Goal: Transaction & Acquisition: Purchase product/service

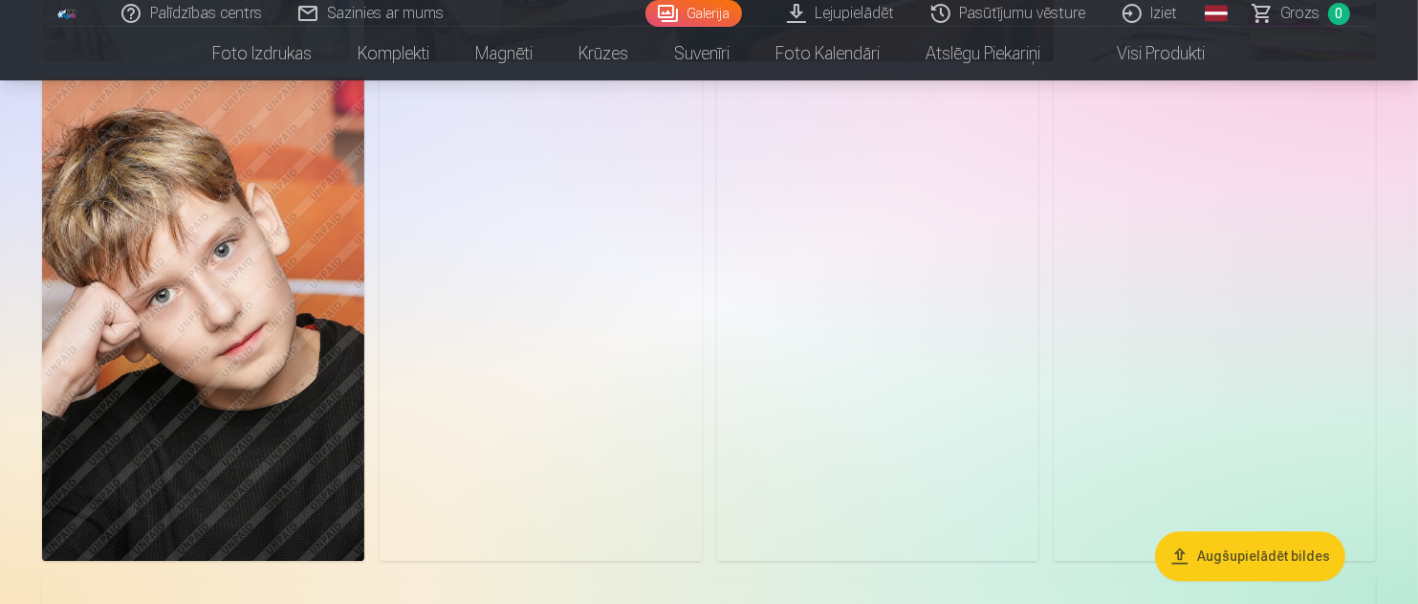
scroll to position [5548, 0]
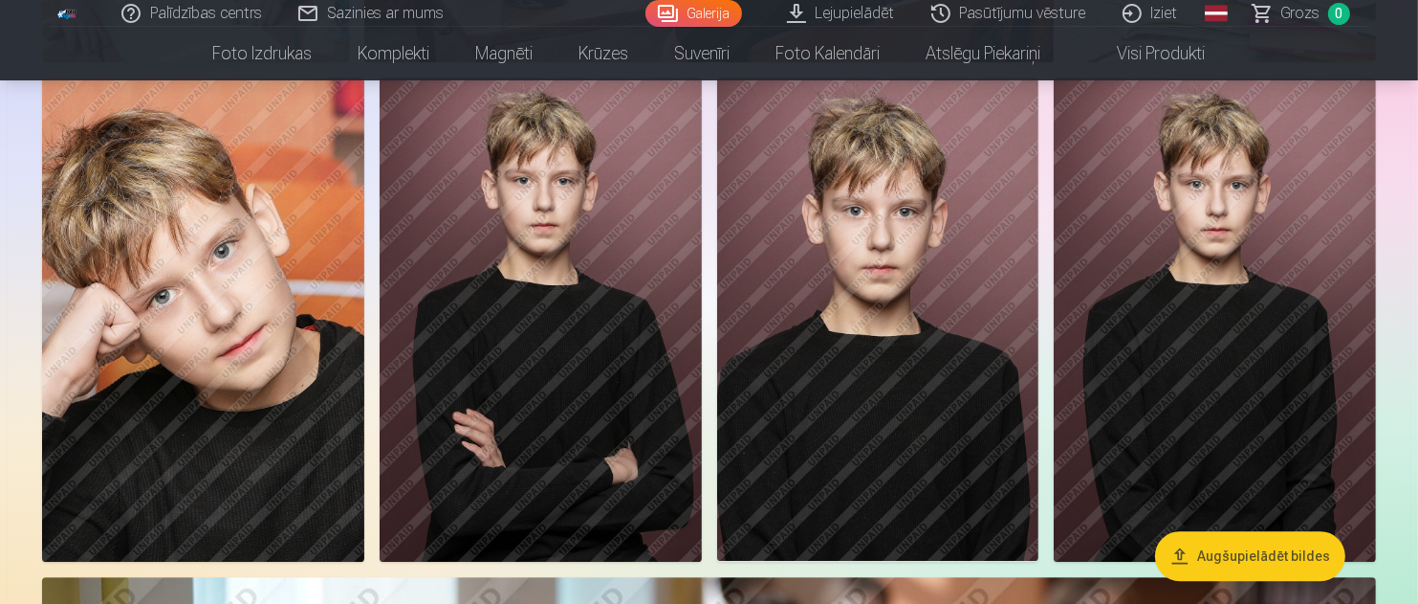
click at [146, 323] on img at bounding box center [203, 318] width 322 height 483
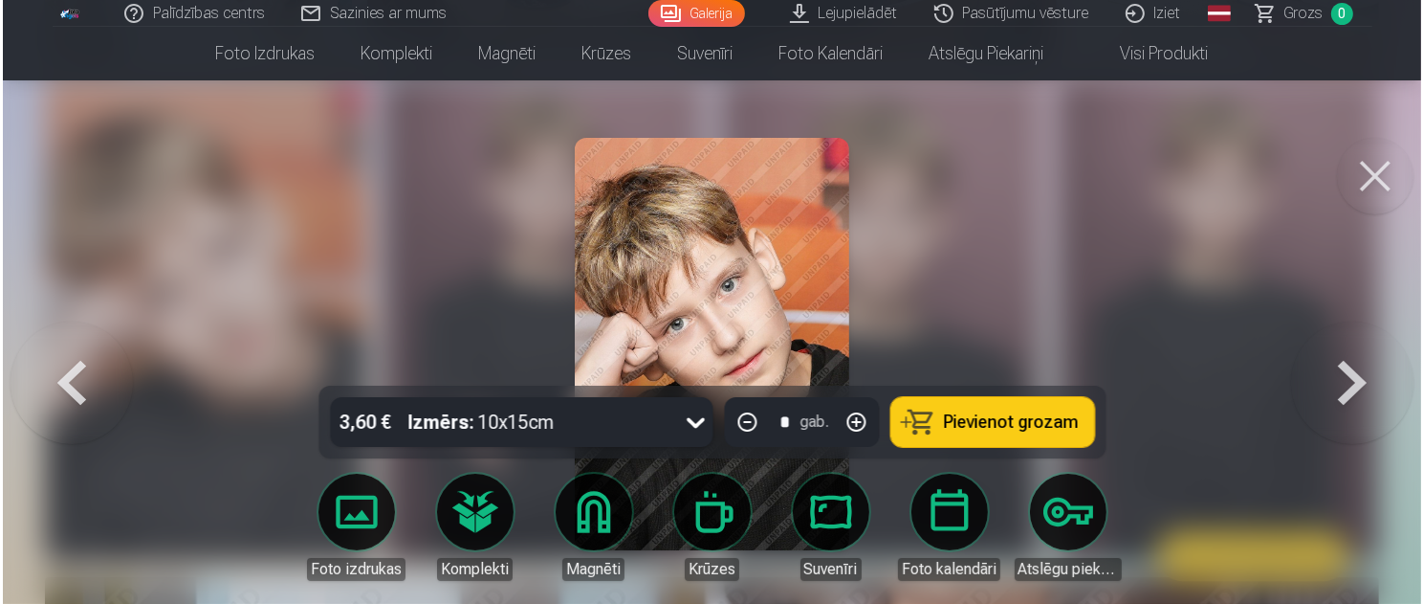
scroll to position [5564, 0]
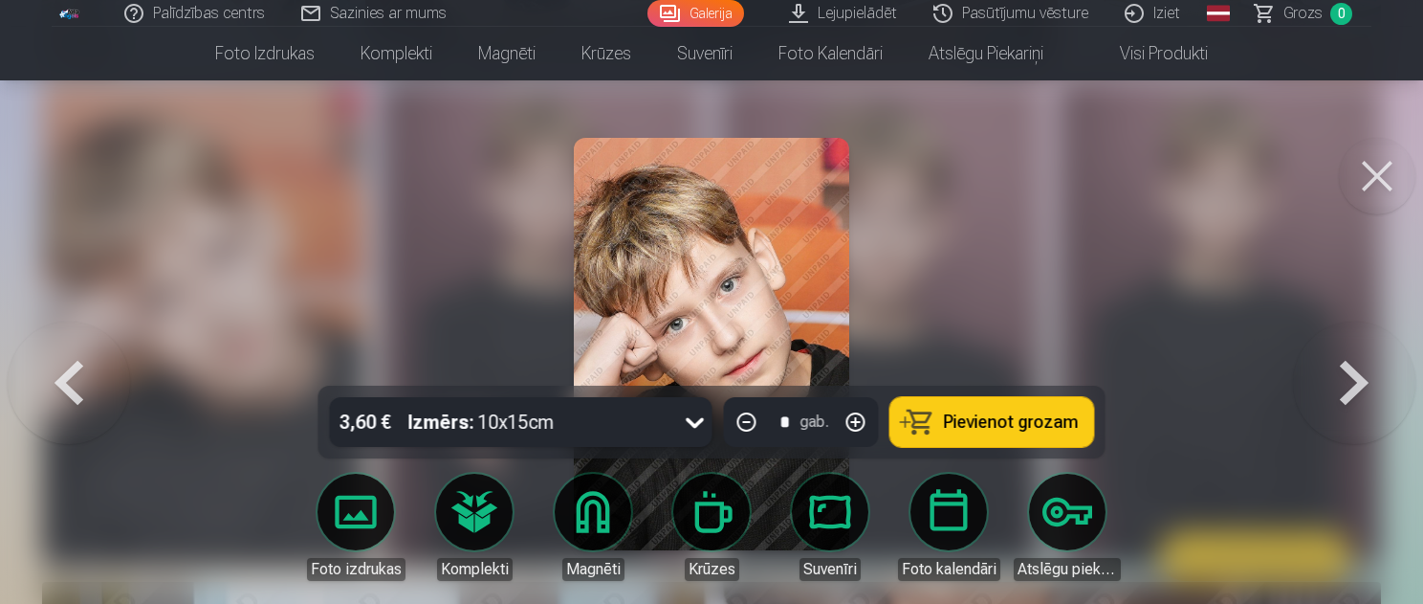
click at [1384, 179] on button at bounding box center [1377, 176] width 77 height 77
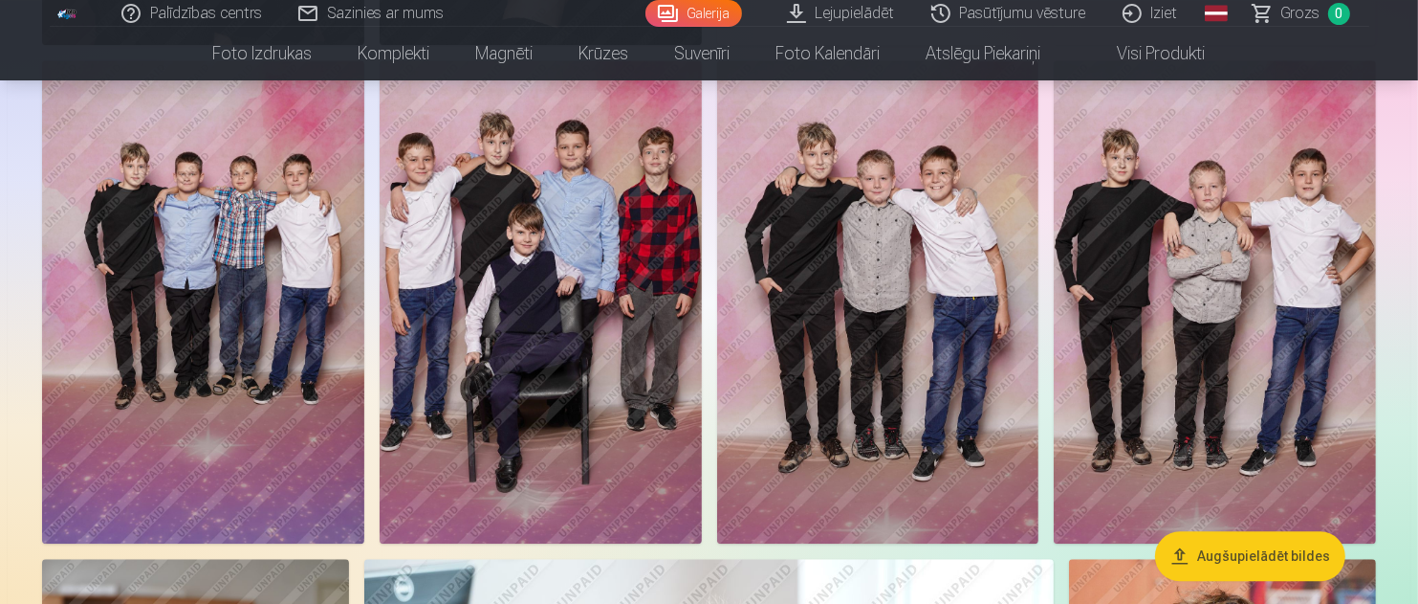
scroll to position [4496, 0]
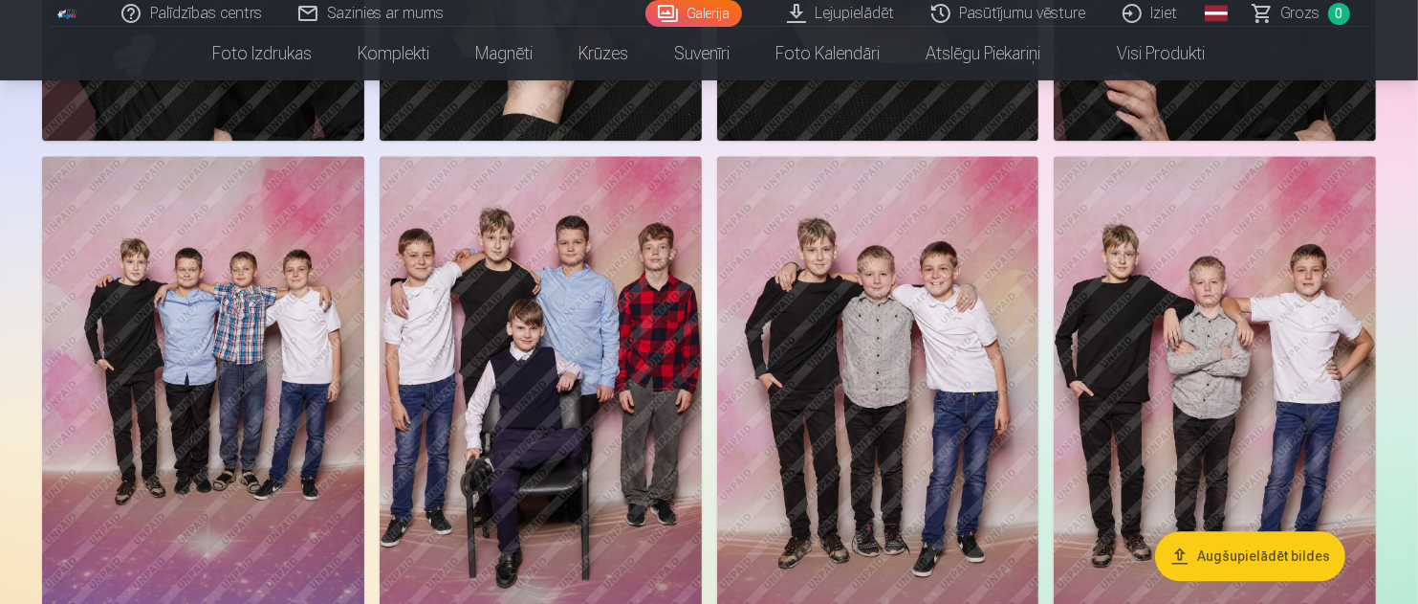
click at [537, 429] on img at bounding box center [541, 397] width 322 height 483
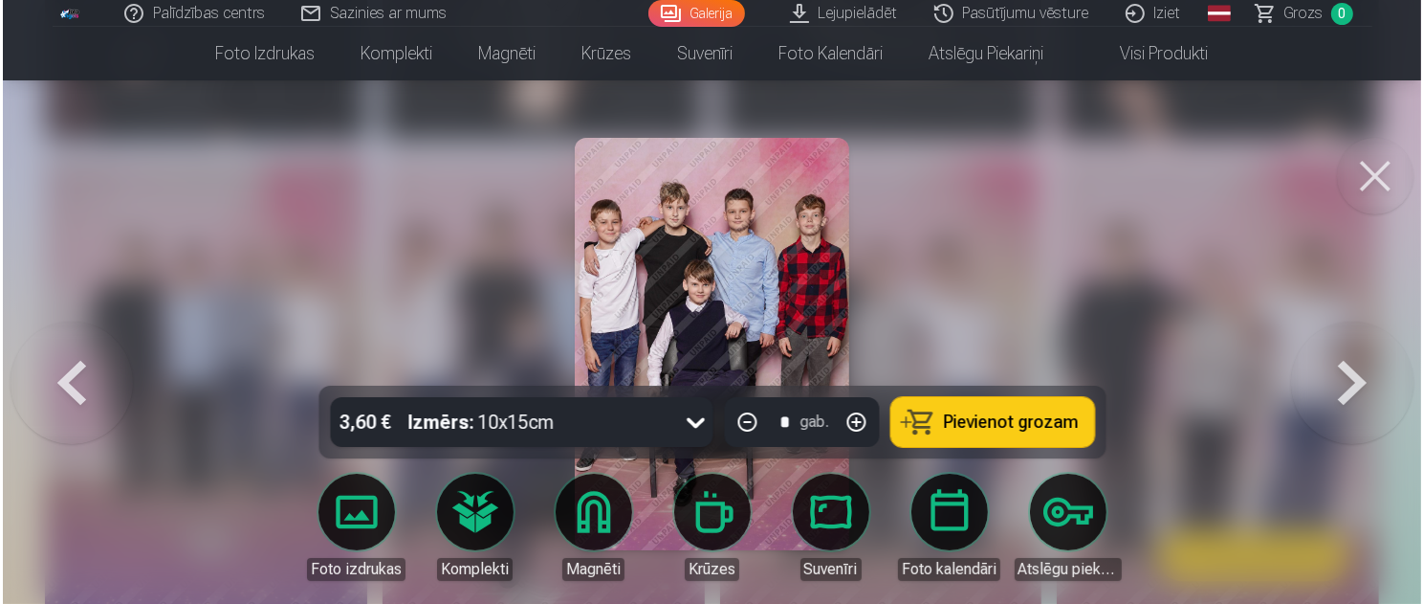
scroll to position [4509, 0]
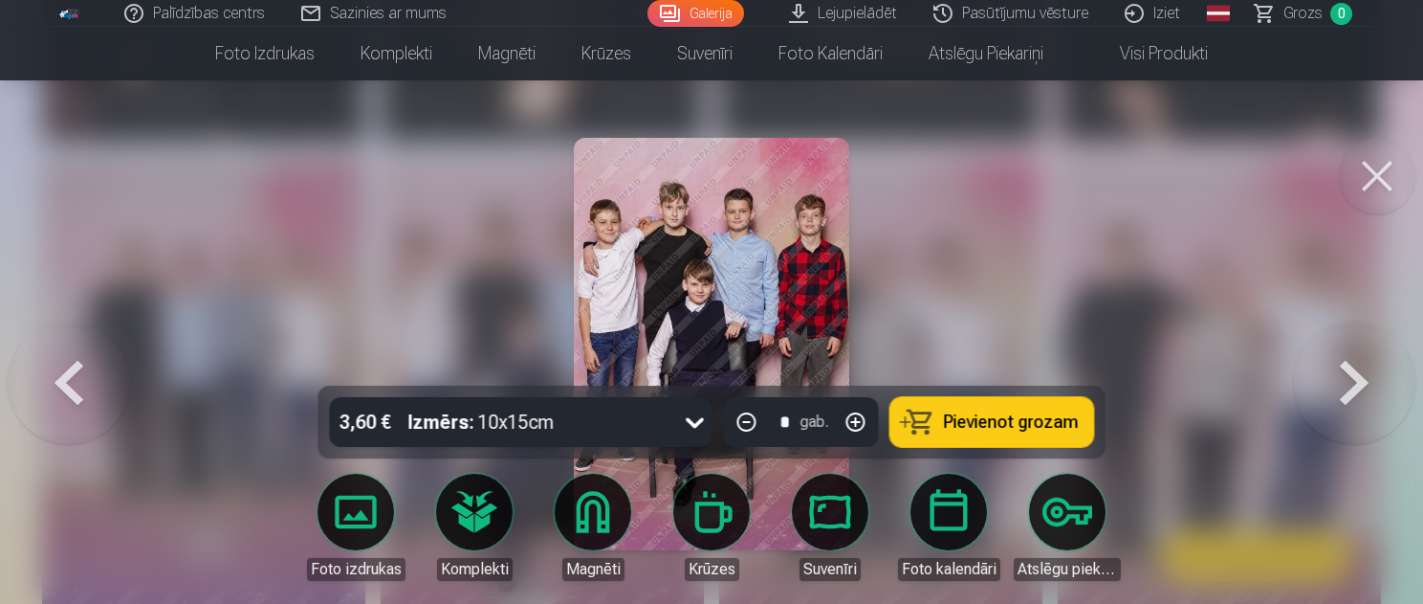
click at [1055, 426] on span "Pievienot grozam" at bounding box center [1011, 421] width 135 height 17
click at [1363, 196] on button at bounding box center [1377, 176] width 77 height 77
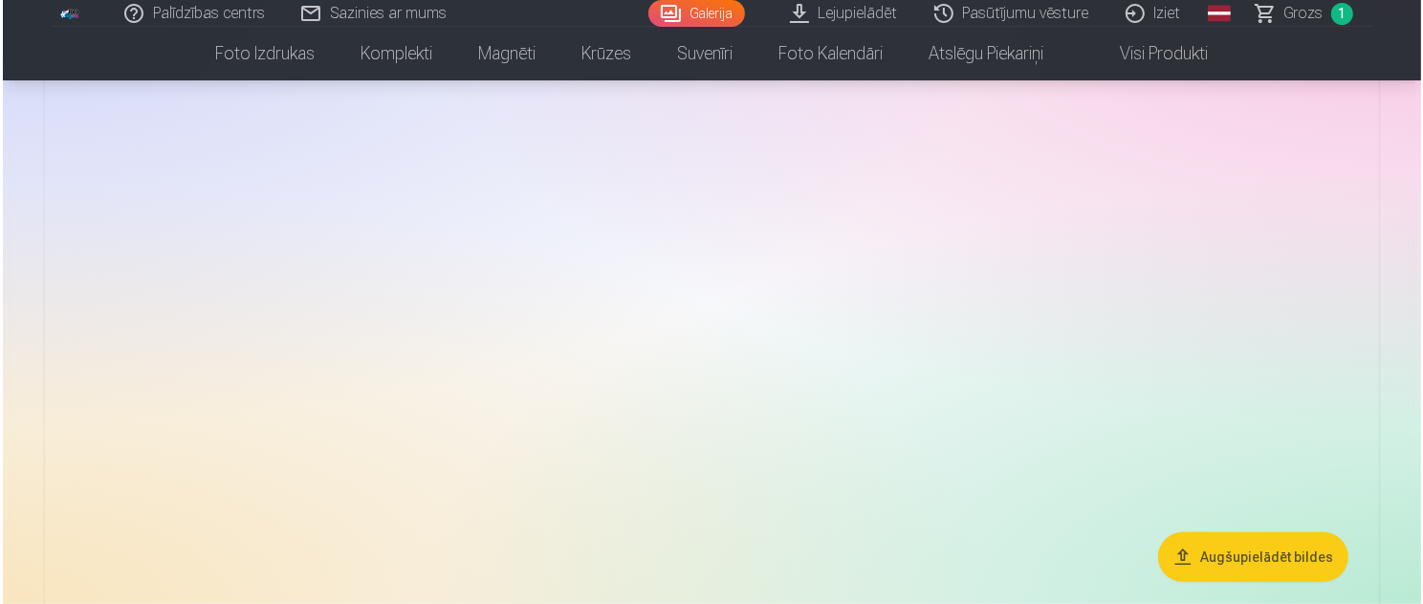
scroll to position [1052, 0]
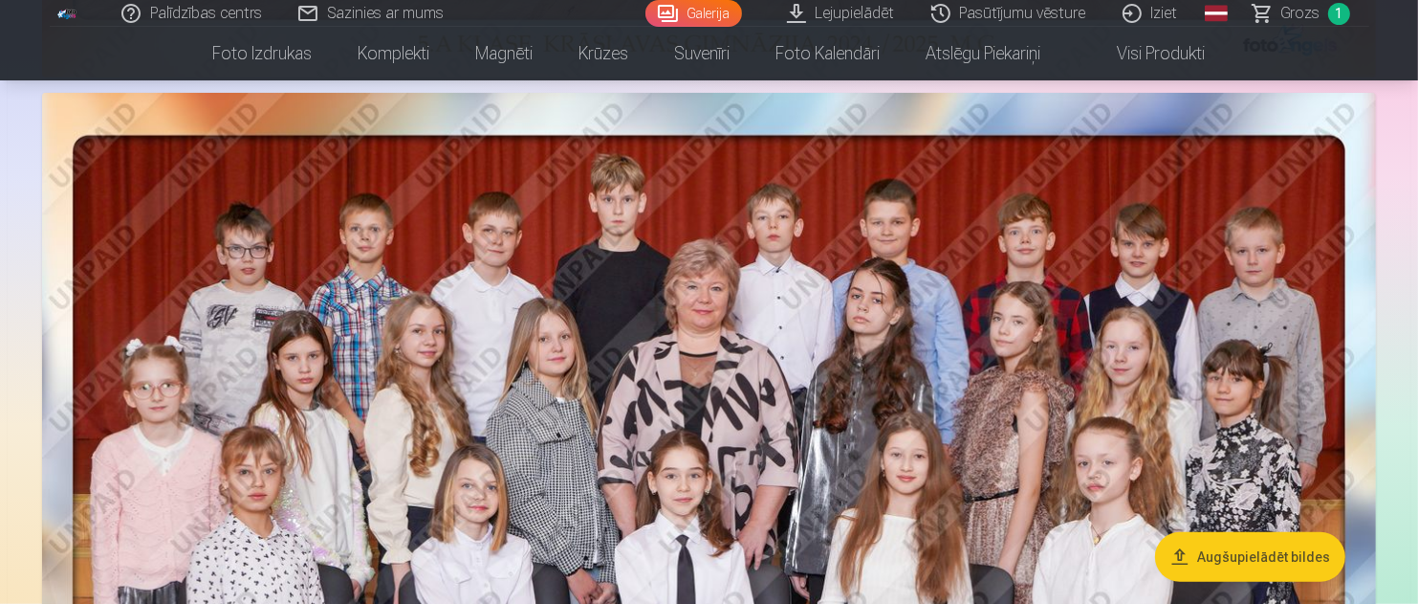
click at [649, 396] on img at bounding box center [709, 552] width 1334 height 919
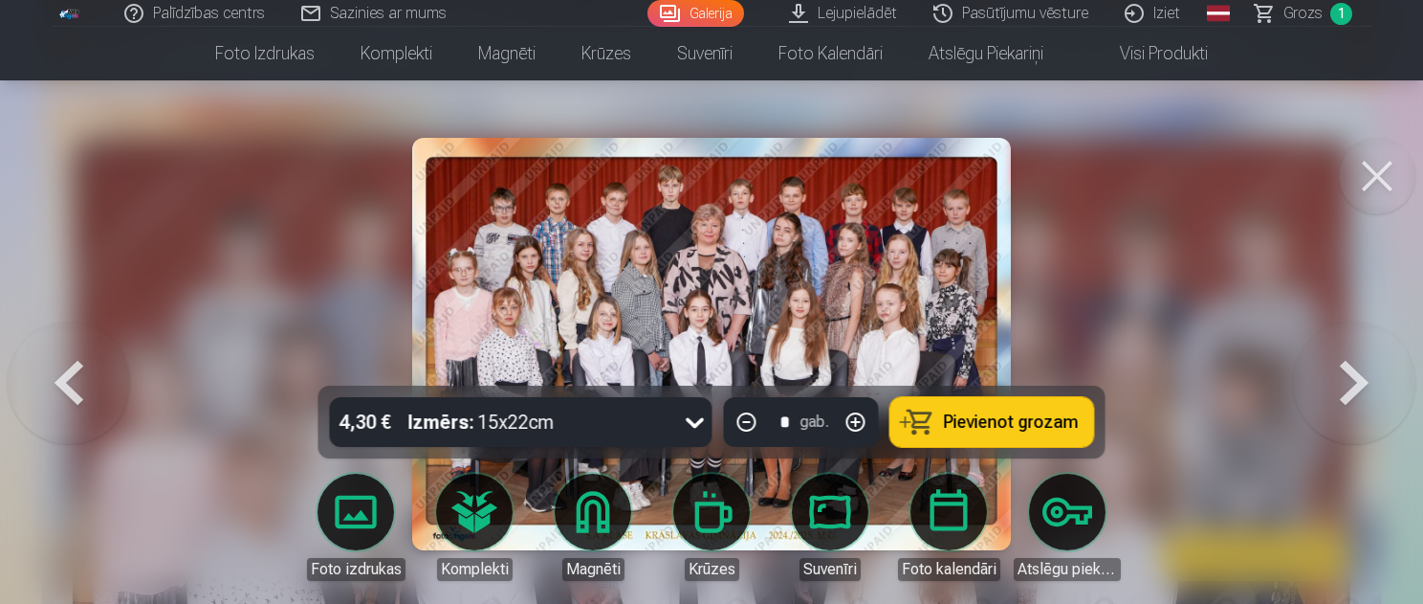
click at [996, 404] on button "Pievienot grozam" at bounding box center [992, 422] width 204 height 50
click at [1340, 14] on span "2" at bounding box center [1341, 14] width 22 height 22
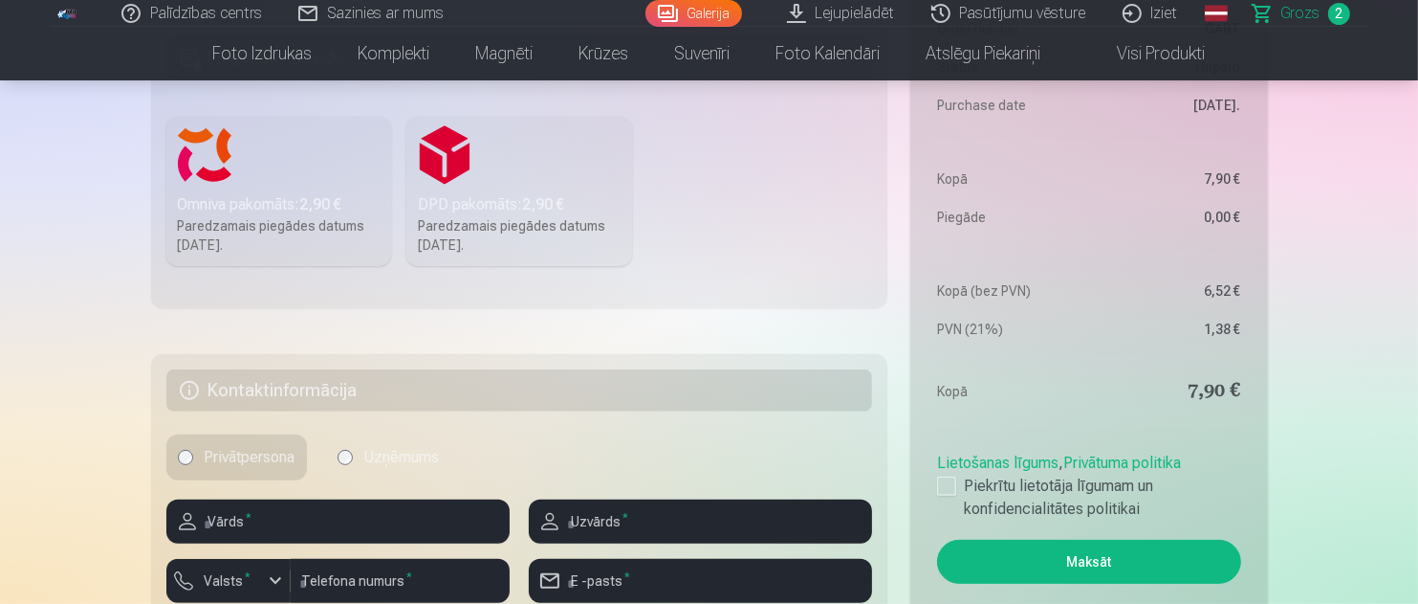
scroll to position [574, 0]
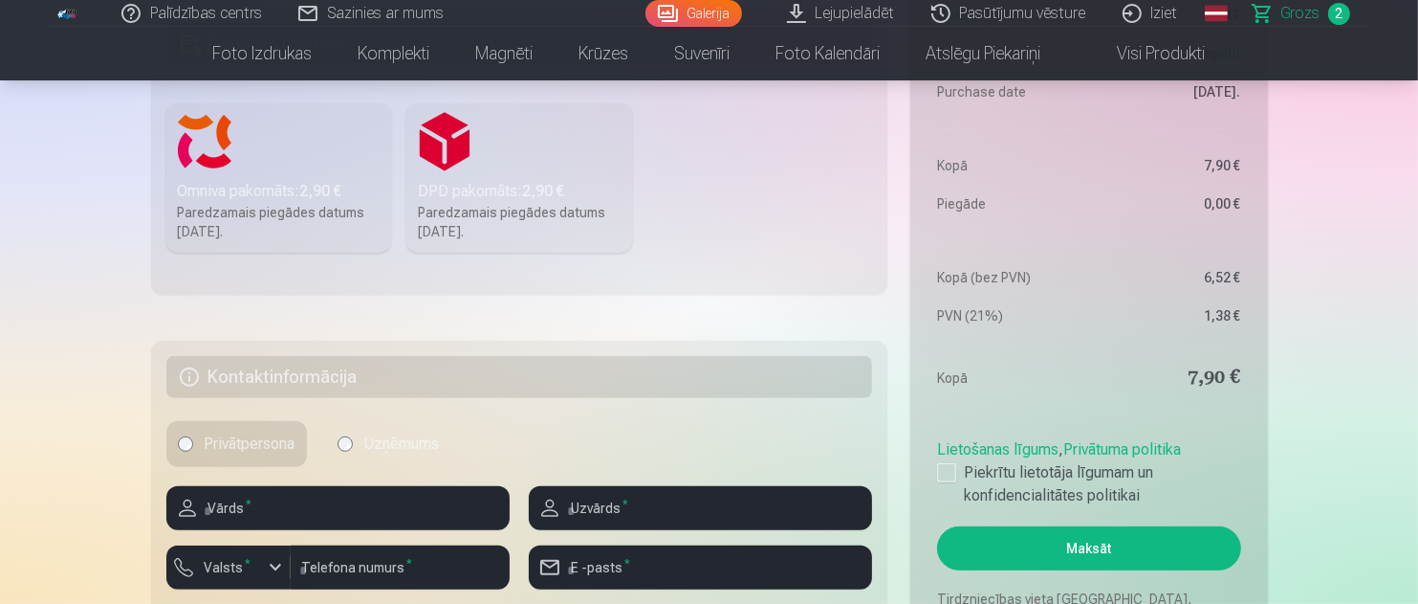
click at [261, 187] on div "Omniva pakomāts : 2,90 €" at bounding box center [279, 191] width 203 height 23
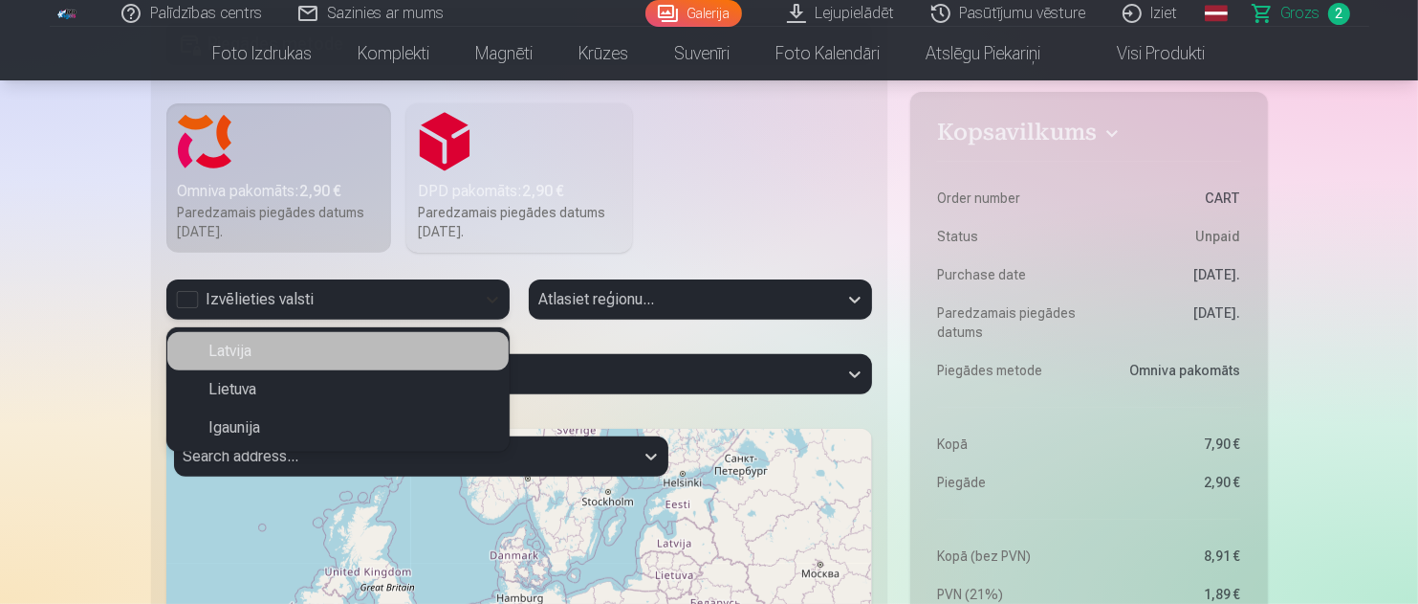
drag, startPoint x: 486, startPoint y: 302, endPoint x: 491, endPoint y: 293, distance: 10.7
click at [487, 298] on icon at bounding box center [492, 299] width 19 height 19
click at [417, 344] on div "Latvija" at bounding box center [337, 351] width 341 height 38
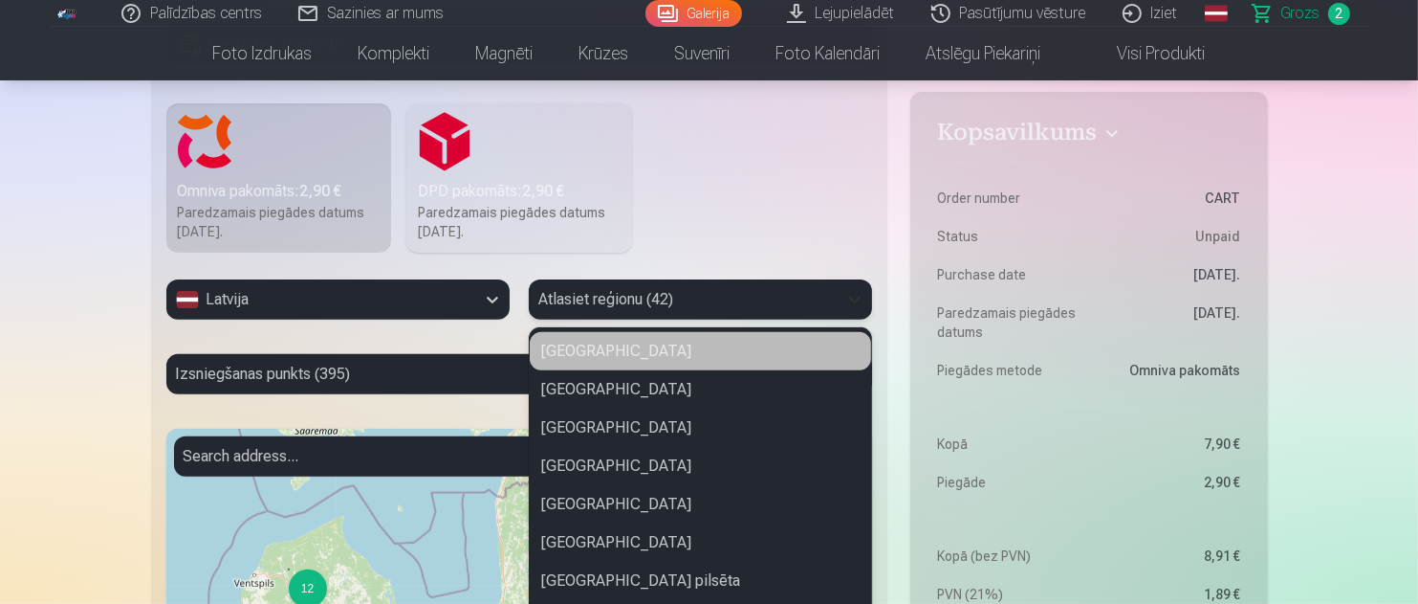
scroll to position [593, 0]
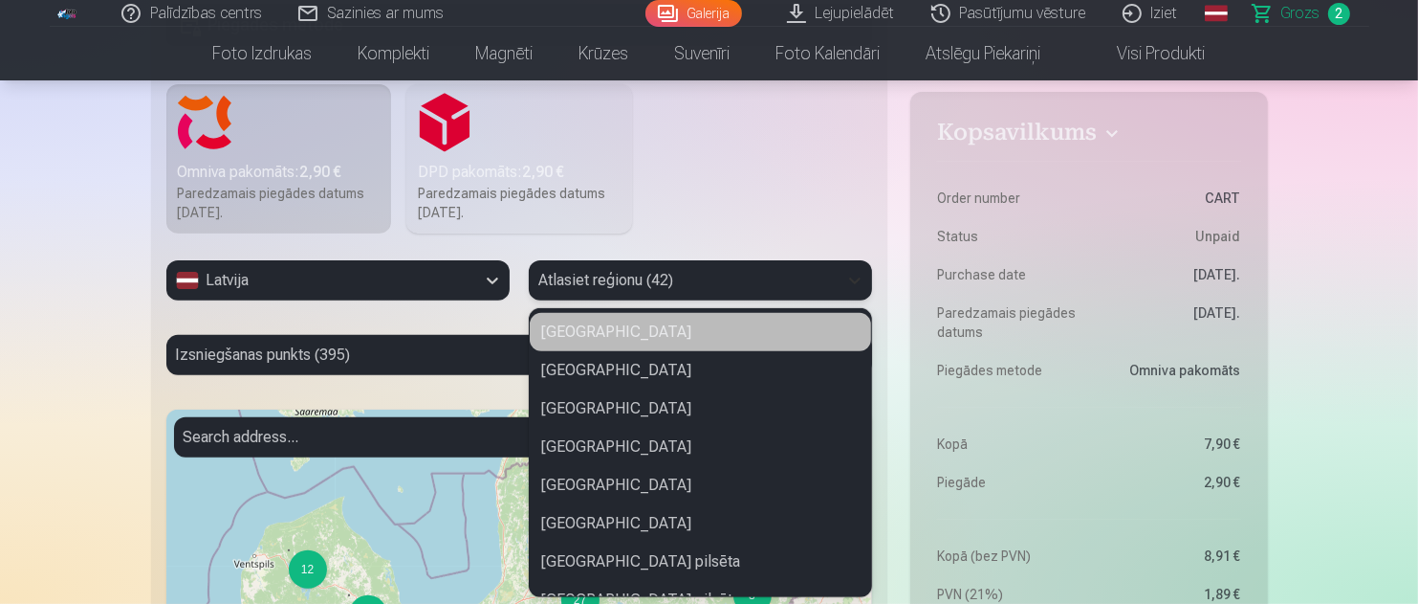
click at [852, 290] on div at bounding box center [855, 280] width 34 height 34
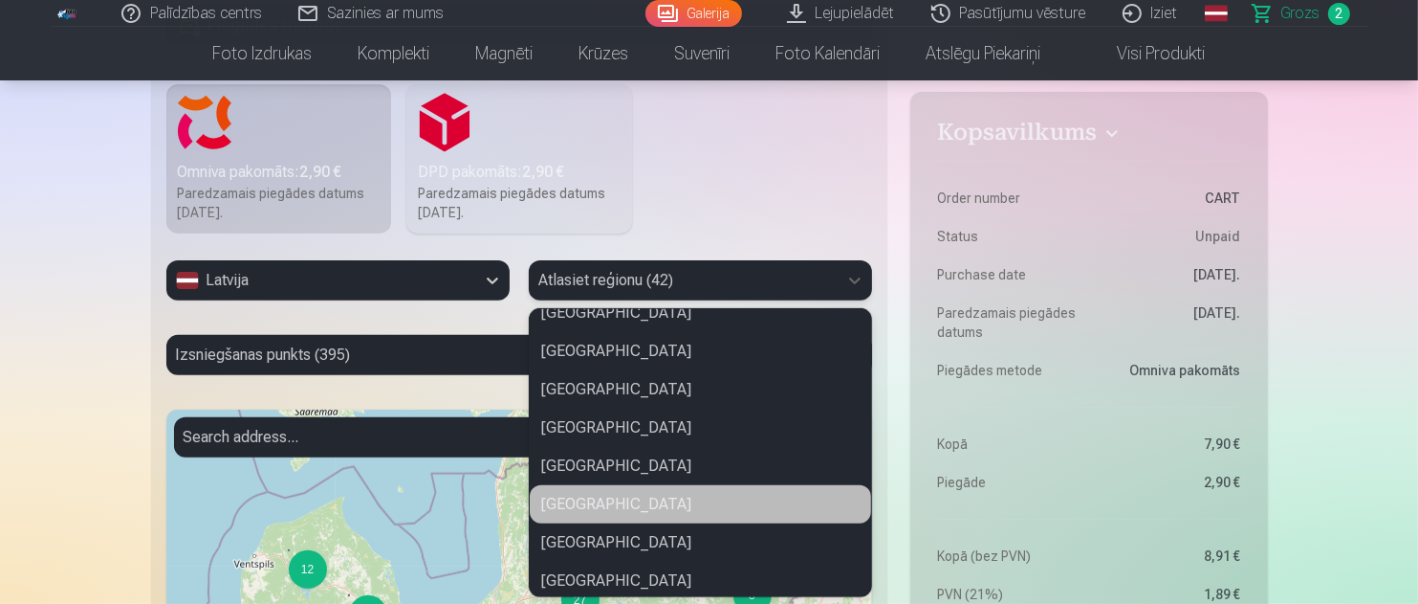
scroll to position [1328, 0]
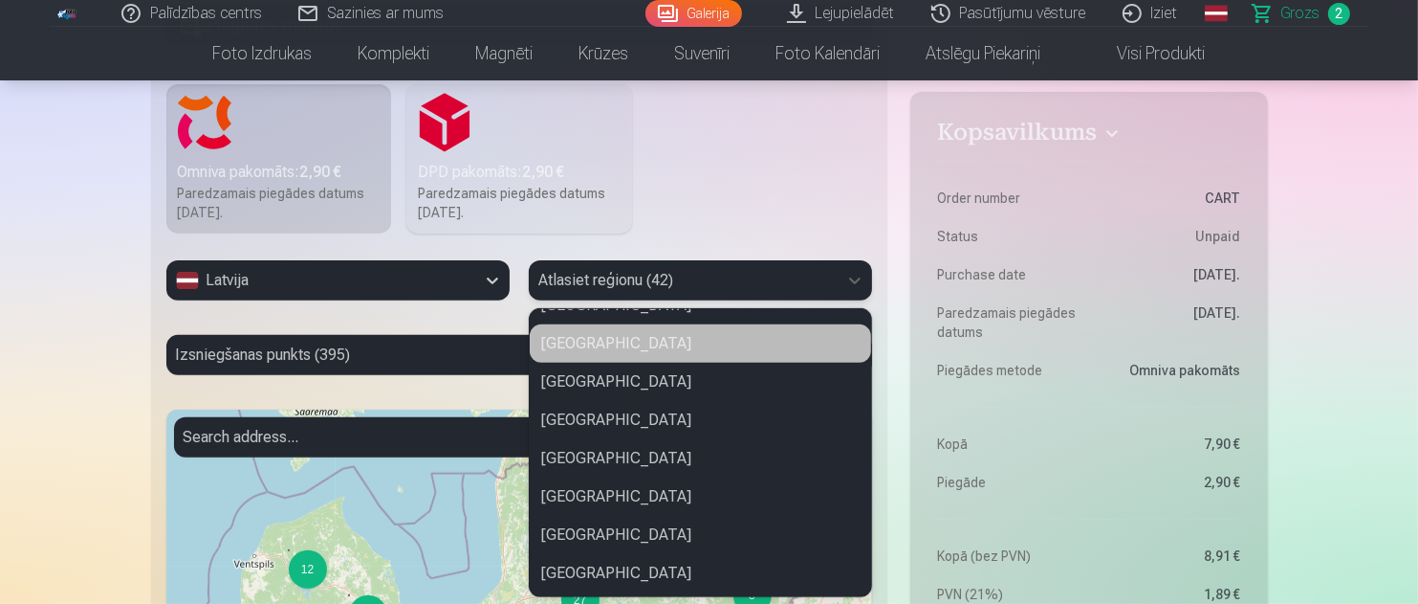
click at [621, 344] on div "Krāslavas novads" at bounding box center [700, 343] width 341 height 38
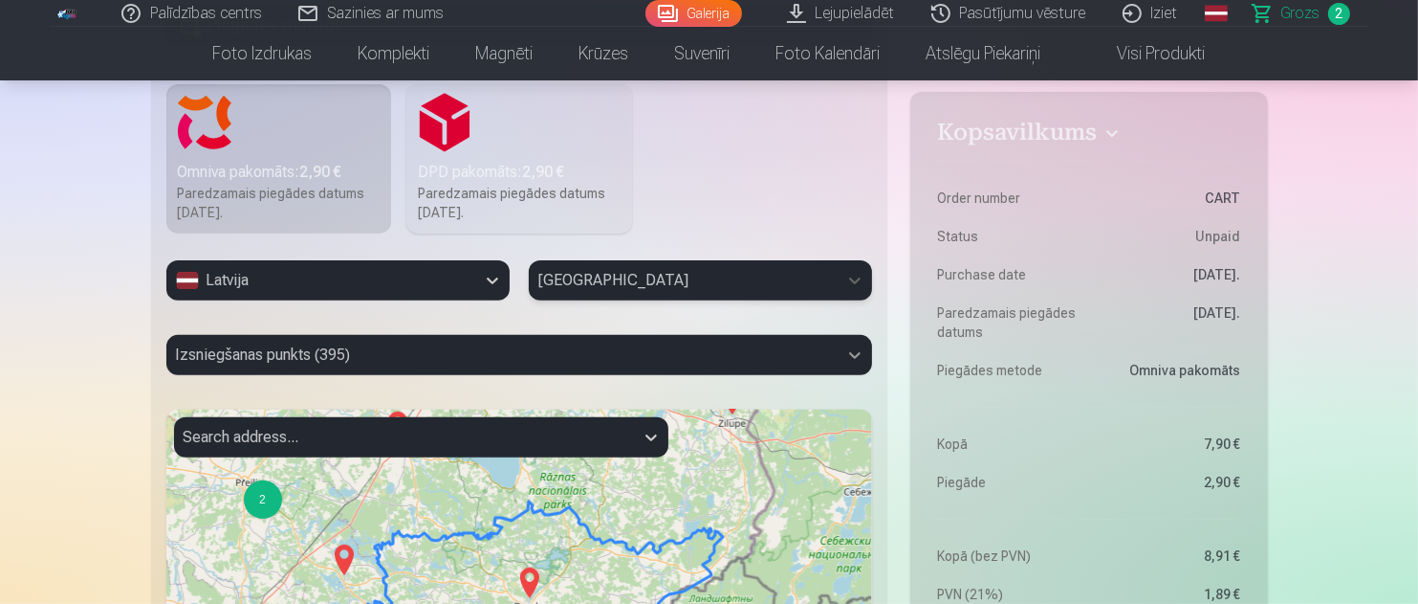
click at [849, 355] on div "Izsniegšanas punkts (395)" at bounding box center [519, 355] width 707 height 40
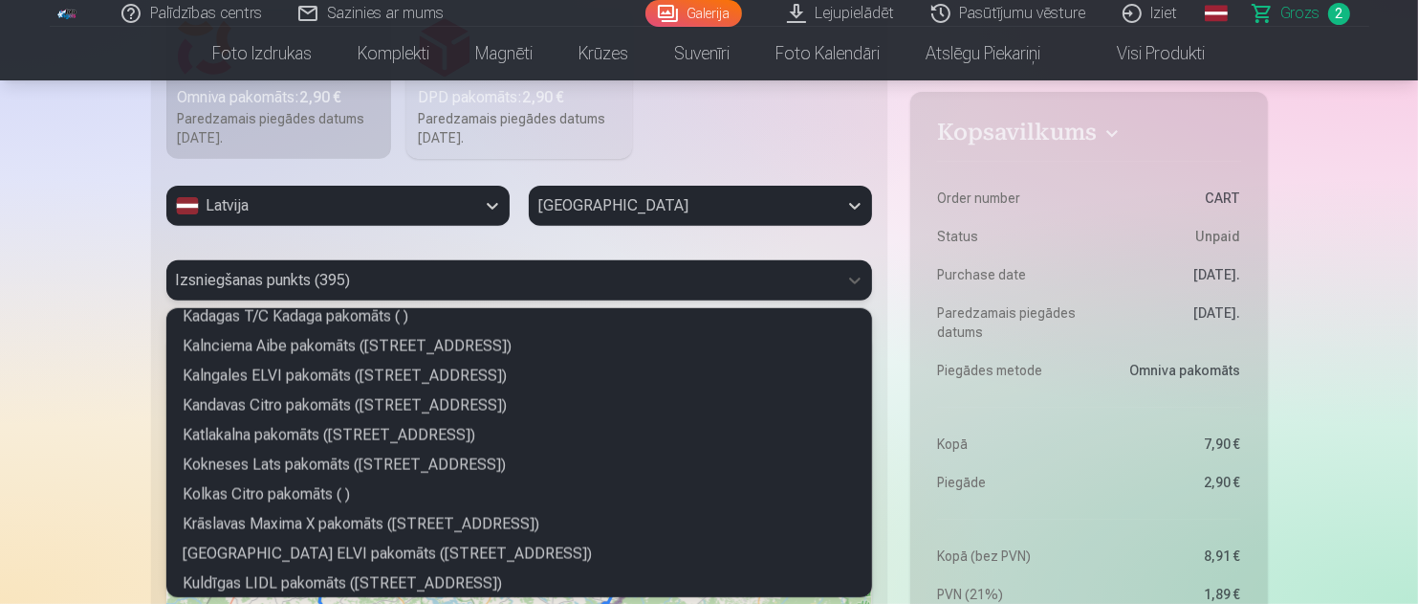
scroll to position [2965, 0]
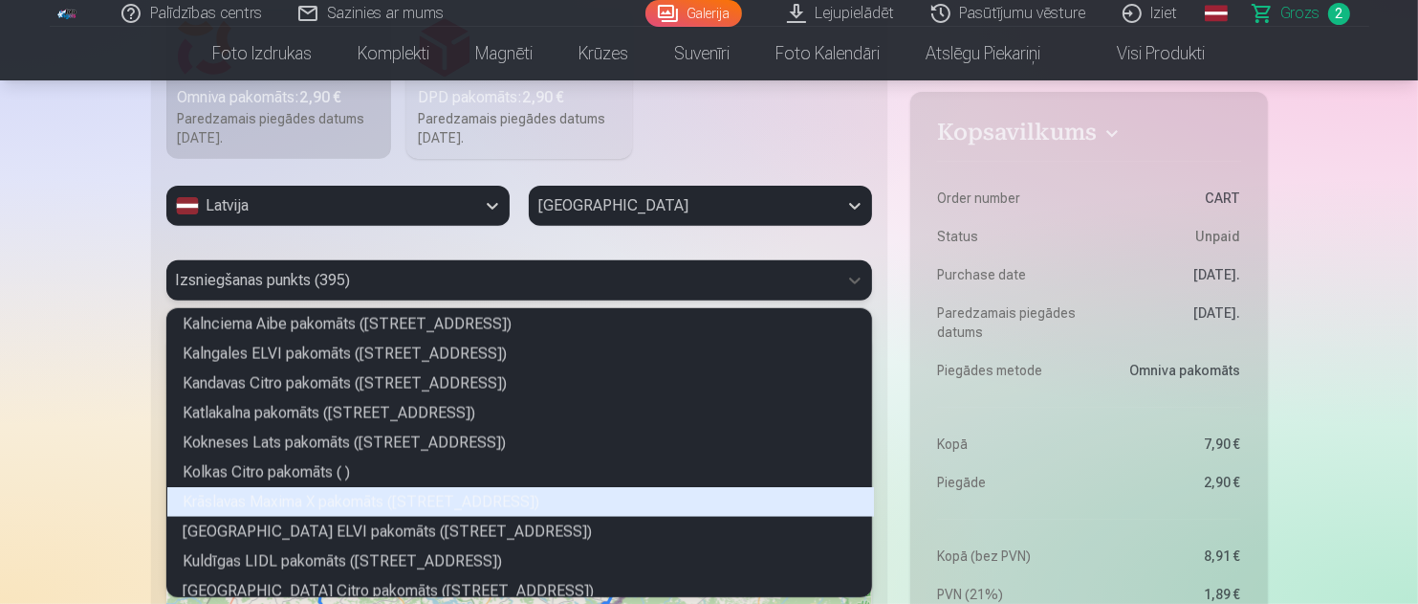
click at [753, 491] on div "Krāslavas Maxima X pakomāts (Rīgas iela 28)" at bounding box center [520, 502] width 707 height 30
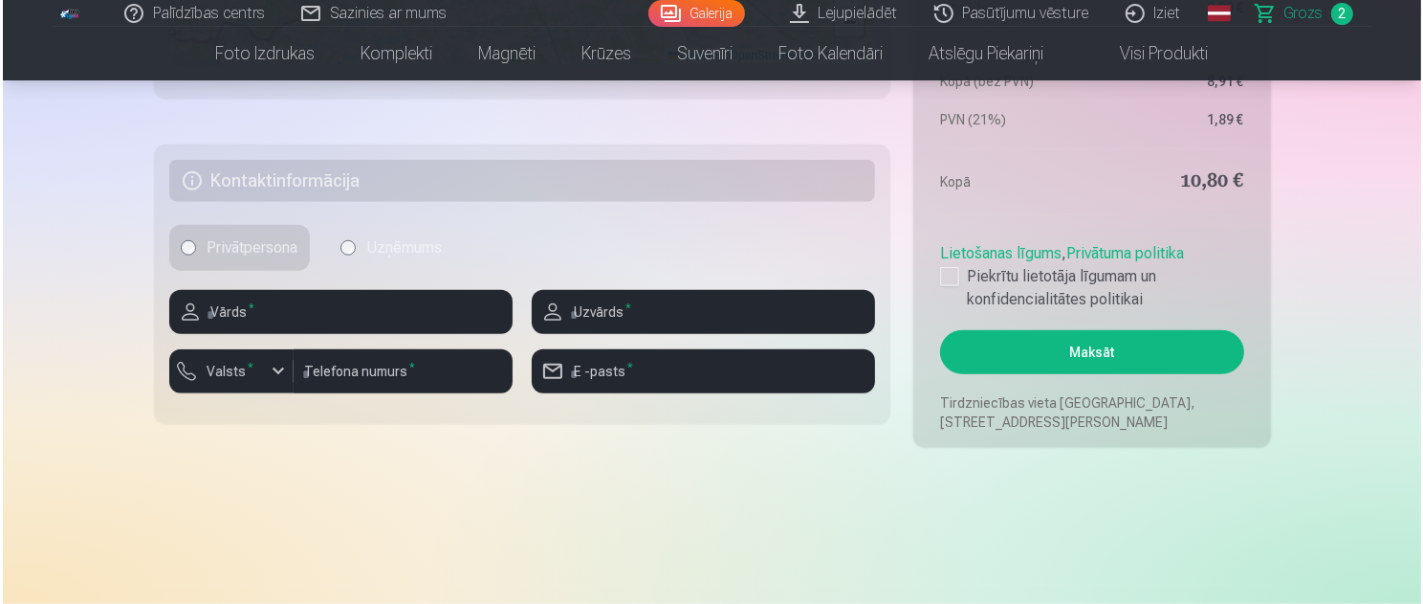
scroll to position [1433, 0]
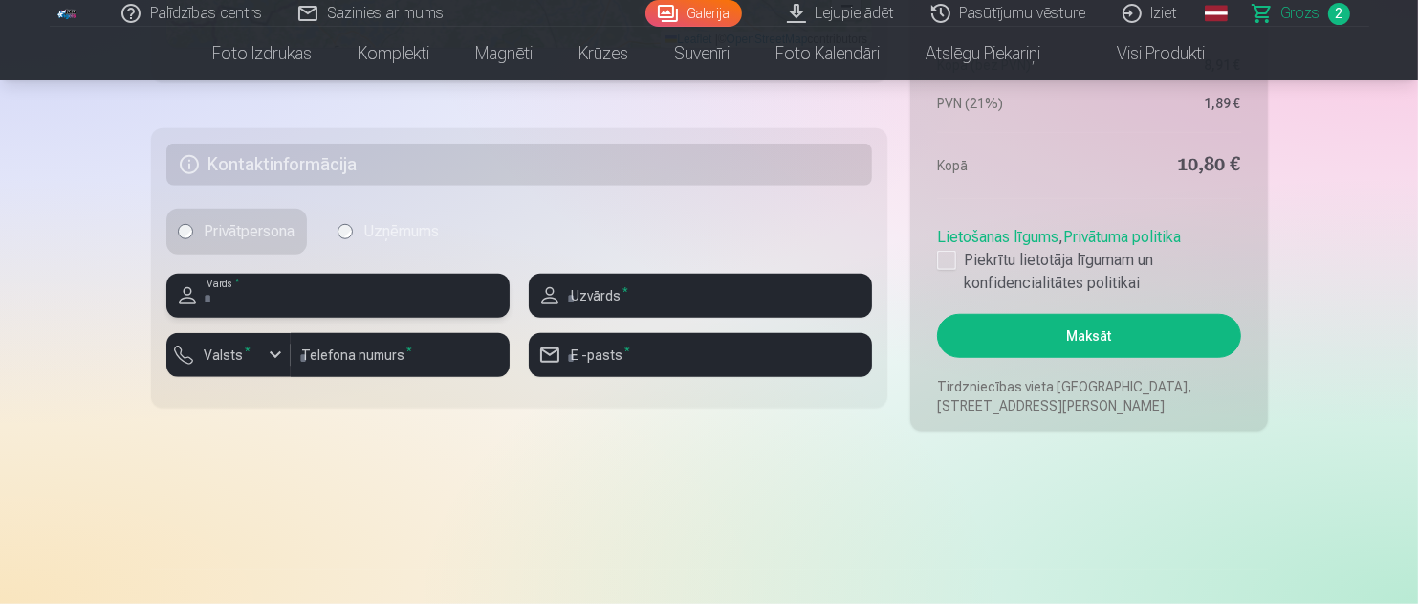
click at [355, 299] on input "text" at bounding box center [337, 296] width 343 height 44
type input "****"
click at [579, 288] on input "text" at bounding box center [700, 296] width 343 height 44
type input "******"
click at [258, 356] on div "button" at bounding box center [233, 357] width 57 height 19
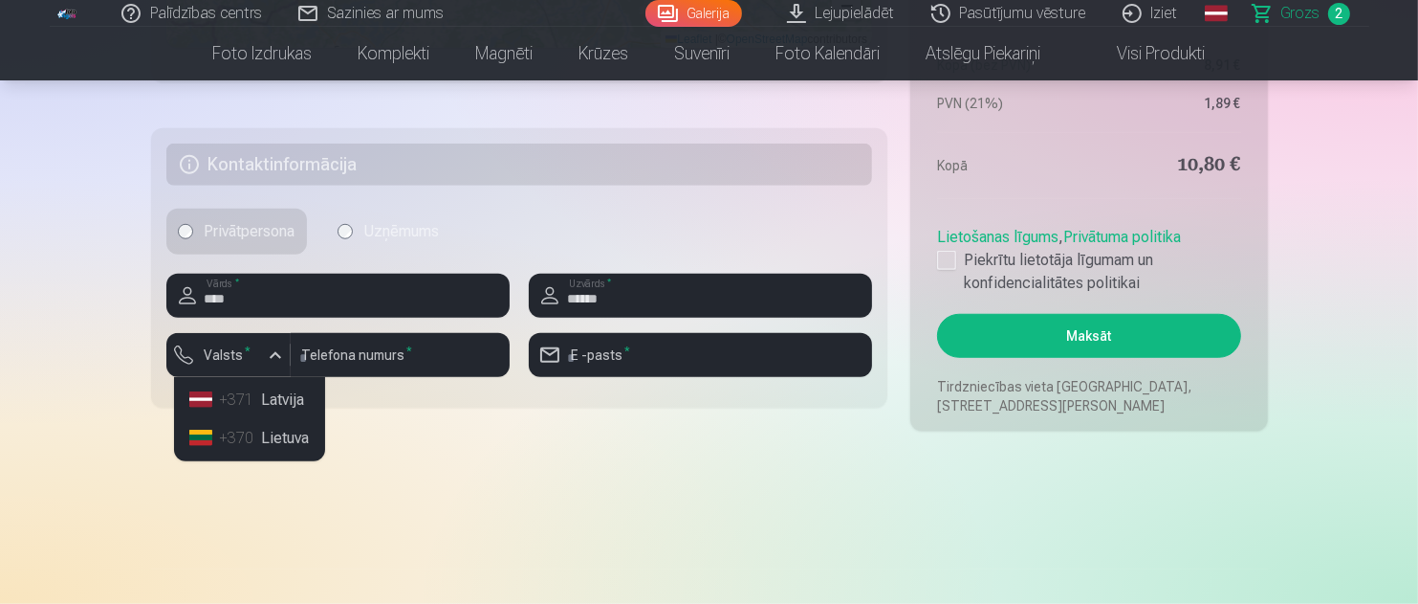
click at [255, 397] on div "+371" at bounding box center [239, 399] width 38 height 23
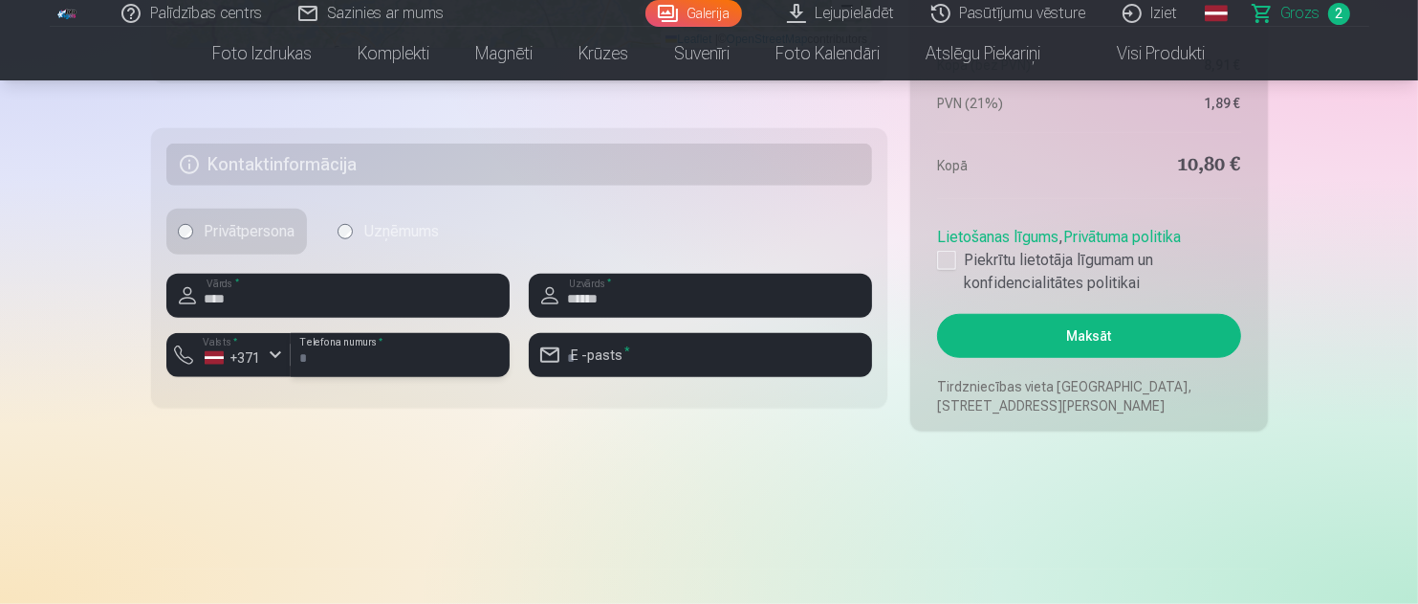
click at [319, 361] on input "number" at bounding box center [400, 355] width 219 height 44
type input "********"
click at [626, 351] on input "email" at bounding box center [700, 355] width 343 height 44
type input "**********"
click at [948, 253] on div at bounding box center [946, 260] width 19 height 19
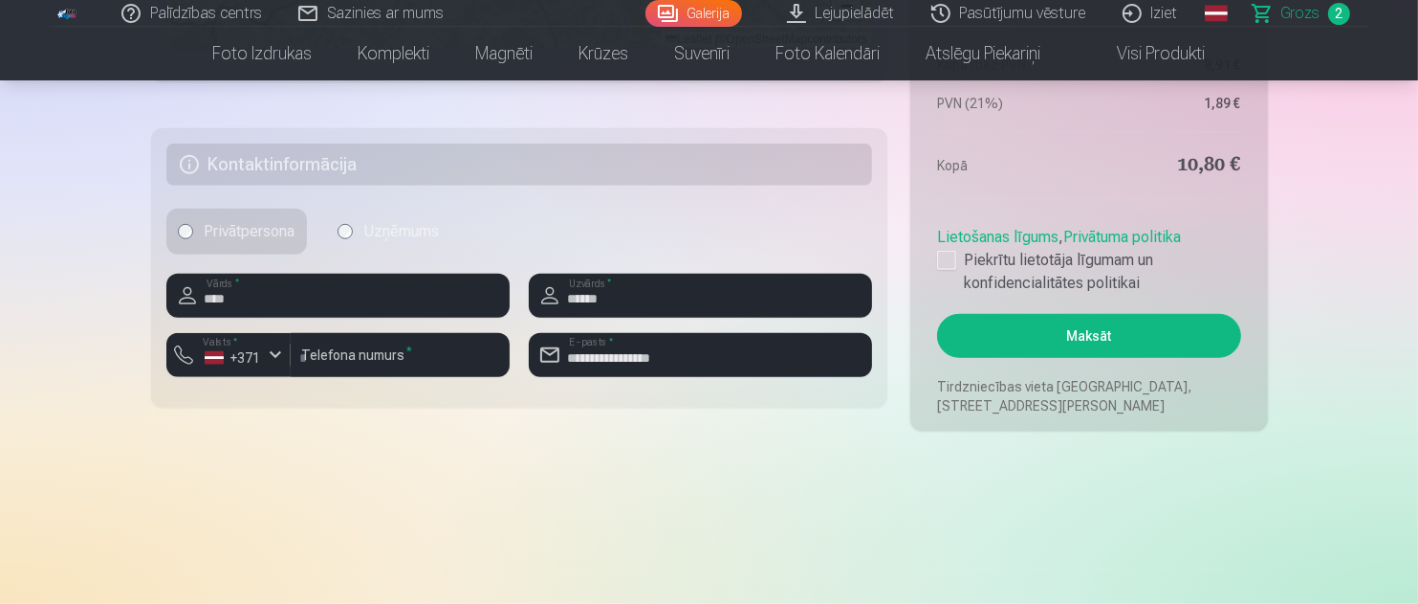
click at [1040, 339] on button "Maksāt" at bounding box center [1088, 336] width 303 height 44
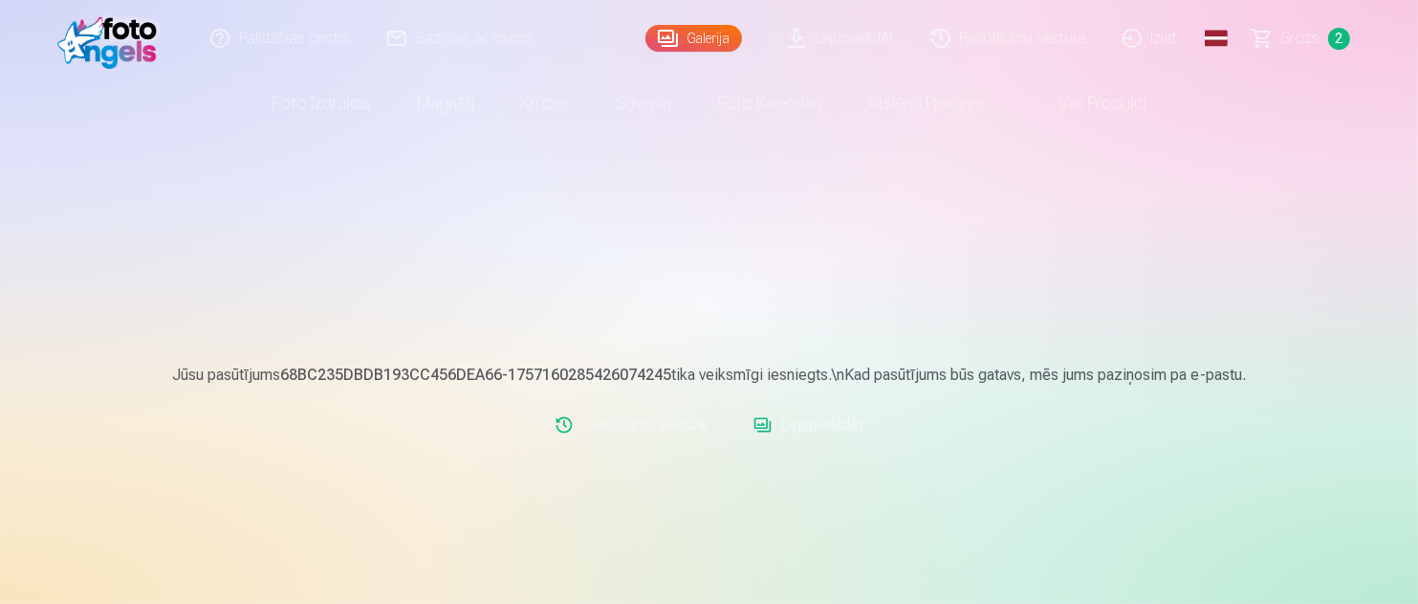
click at [1293, 45] on span "Grozs" at bounding box center [1301, 38] width 39 height 23
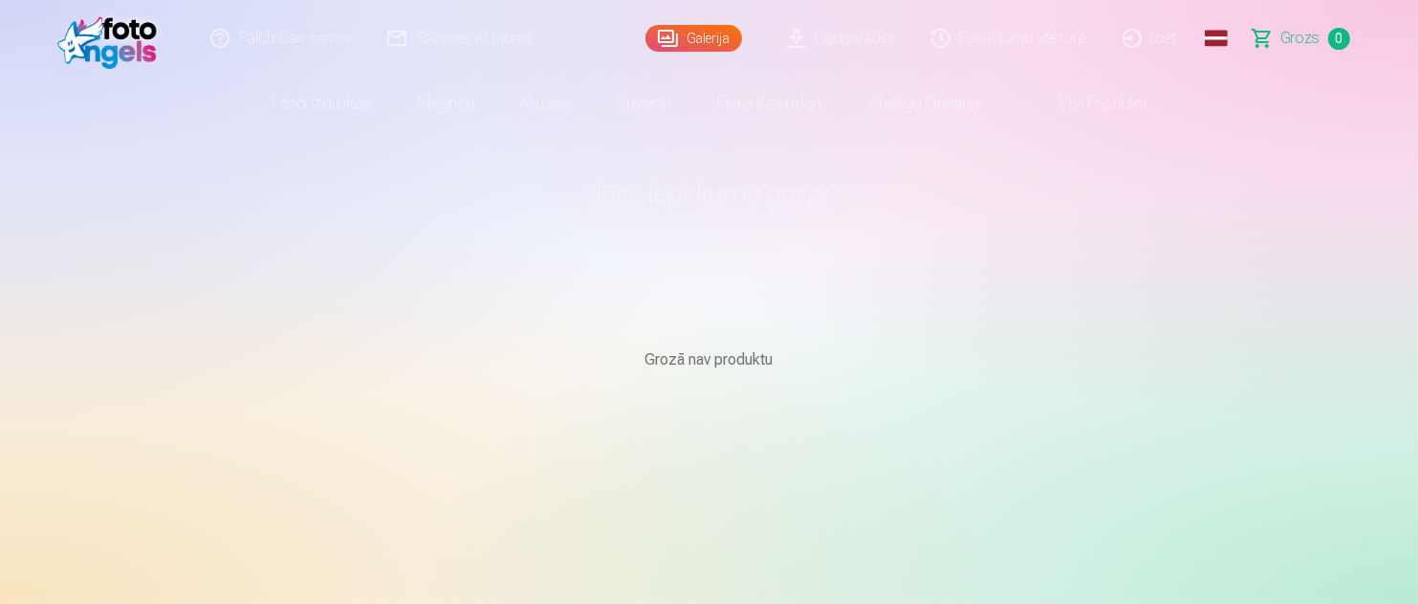
click at [1174, 37] on link "Iziet" at bounding box center [1152, 38] width 92 height 77
